Goal: Task Accomplishment & Management: Use online tool/utility

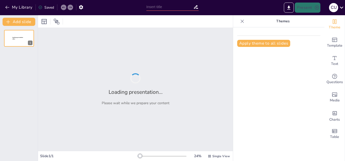
type input "Paz en medio de la Tormenta"
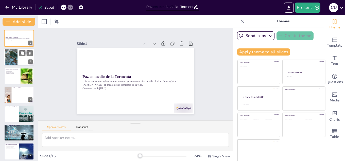
click at [20, 57] on div at bounding box center [19, 57] width 30 height 17
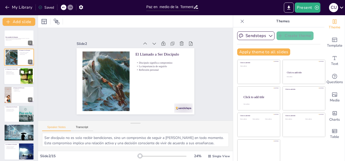
click at [15, 73] on p "Encontrar paz en la tempestad" at bounding box center [12, 73] width 14 height 1
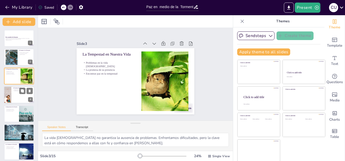
click at [14, 91] on p "Confianza en su auxilio" at bounding box center [23, 90] width 20 height 1
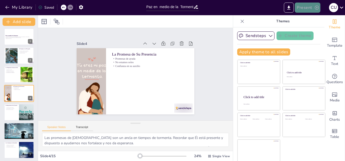
click at [302, 11] on button "Present" at bounding box center [306, 8] width 25 height 10
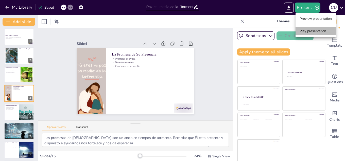
click at [312, 30] on li "Play presentation" at bounding box center [315, 31] width 40 height 8
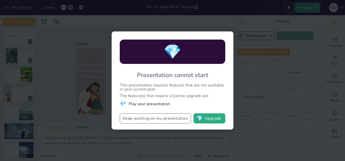
click at [169, 120] on button "Keep working on my presentation" at bounding box center [155, 118] width 71 height 10
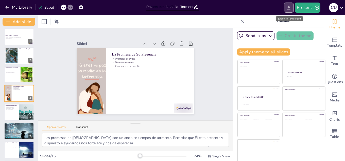
click at [289, 6] on icon "Export to PowerPoint" at bounding box center [288, 8] width 3 height 4
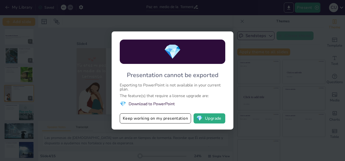
click at [240, 113] on div "💎 Presentation cannot be exported Exporting to PowerPoint is not available in y…" at bounding box center [172, 80] width 345 height 161
click at [159, 120] on button "Keep working on my presentation" at bounding box center [155, 118] width 71 height 10
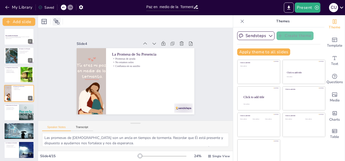
click at [56, 19] on icon at bounding box center [57, 22] width 6 height 6
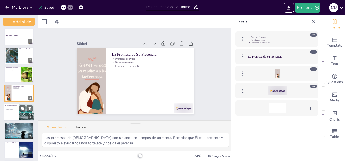
click at [15, 118] on div at bounding box center [19, 112] width 30 height 17
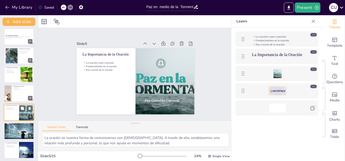
scroll to position [20, 0]
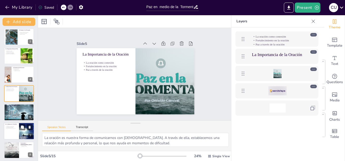
click at [19, 131] on div at bounding box center [26, 131] width 23 height 17
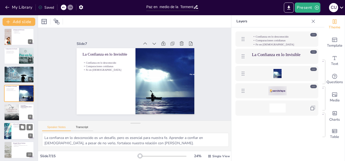
scroll to position [87, 0]
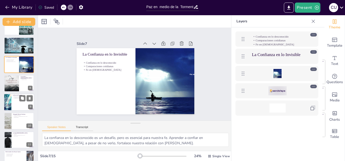
click at [12, 106] on div at bounding box center [19, 102] width 30 height 17
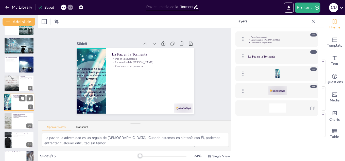
scroll to position [96, 0]
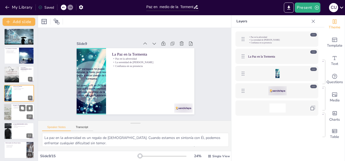
click at [13, 118] on div at bounding box center [19, 112] width 30 height 17
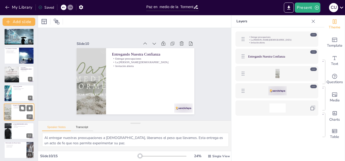
scroll to position [115, 0]
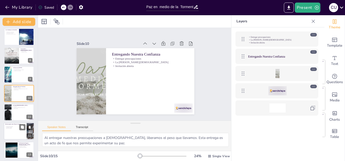
click at [16, 134] on div at bounding box center [19, 130] width 30 height 17
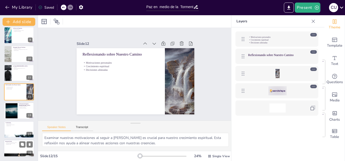
scroll to position [3, 0]
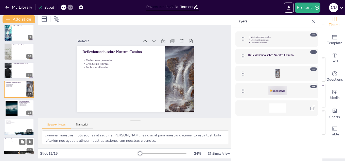
click at [14, 143] on div at bounding box center [19, 145] width 30 height 17
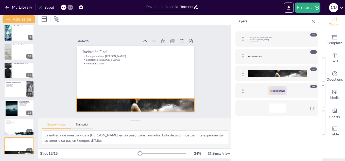
click at [131, 100] on div at bounding box center [102, 72] width 62 height 118
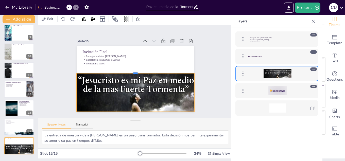
drag, startPoint x: 135, startPoint y: 98, endPoint x: 136, endPoint y: 72, distance: 25.3
click at [136, 72] on div at bounding box center [135, 72] width 113 height 40
click at [10, 126] on div at bounding box center [19, 126] width 30 height 17
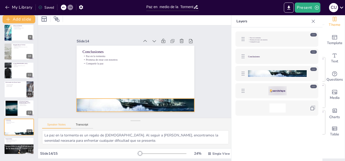
click at [136, 104] on div at bounding box center [155, 99] width 202 height 216
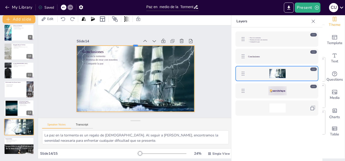
drag, startPoint x: 136, startPoint y: 98, endPoint x: 124, endPoint y: 53, distance: 45.7
click at [130, 85] on div at bounding box center [141, 99] width 116 height 28
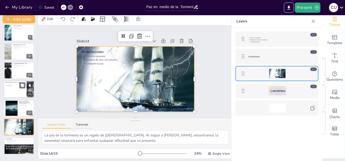
click at [16, 94] on div at bounding box center [19, 89] width 30 height 17
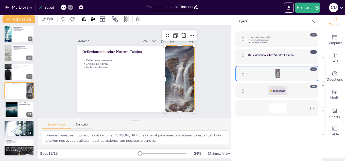
click at [153, 76] on div at bounding box center [111, 34] width 84 height 83
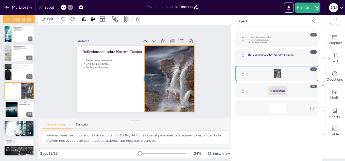
drag, startPoint x: 164, startPoint y: 77, endPoint x: 139, endPoint y: 76, distance: 24.9
click at [143, 75] on div at bounding box center [145, 70] width 52 height 47
click at [14, 74] on div at bounding box center [19, 71] width 30 height 17
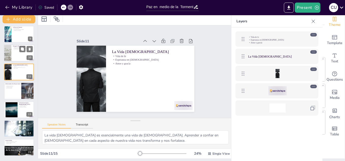
scroll to position [134, 0]
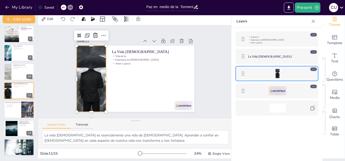
click at [124, 72] on div at bounding box center [179, 73] width 111 height 85
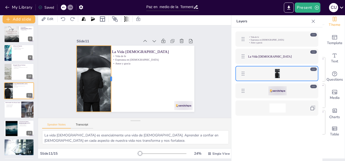
drag, startPoint x: 107, startPoint y: 79, endPoint x: 112, endPoint y: 83, distance: 6.5
click at [119, 74] on div at bounding box center [145, 50] width 52 height 47
click at [14, 71] on div at bounding box center [19, 71] width 30 height 17
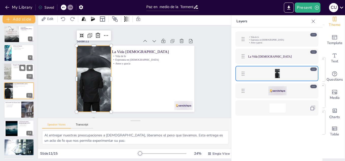
scroll to position [115, 0]
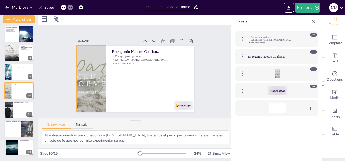
click at [116, 71] on div at bounding box center [180, 73] width 129 height 89
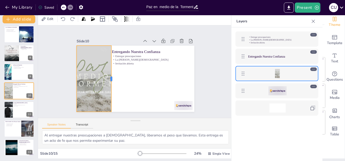
drag, startPoint x: 106, startPoint y: 78, endPoint x: 112, endPoint y: 92, distance: 15.2
click at [112, 58] on div at bounding box center [133, 49] width 66 height 18
click at [21, 37] on div at bounding box center [26, 34] width 23 height 17
type textarea "La confianza en lo desconocido es un desafío, pero es esencial para nuestra fe.…"
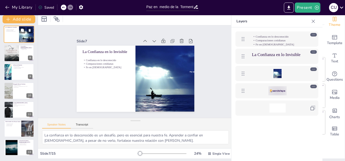
scroll to position [58, 0]
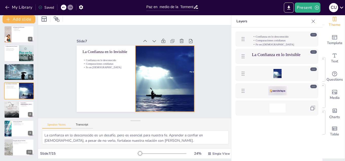
click at [150, 76] on div at bounding box center [107, 82] width 110 height 105
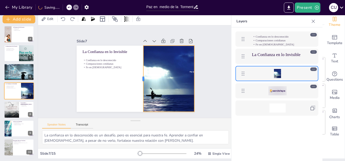
drag, startPoint x: 135, startPoint y: 78, endPoint x: 143, endPoint y: 73, distance: 9.6
click at [143, 73] on div at bounding box center [126, 68] width 36 height 59
